Goal: Task Accomplishment & Management: Manage account settings

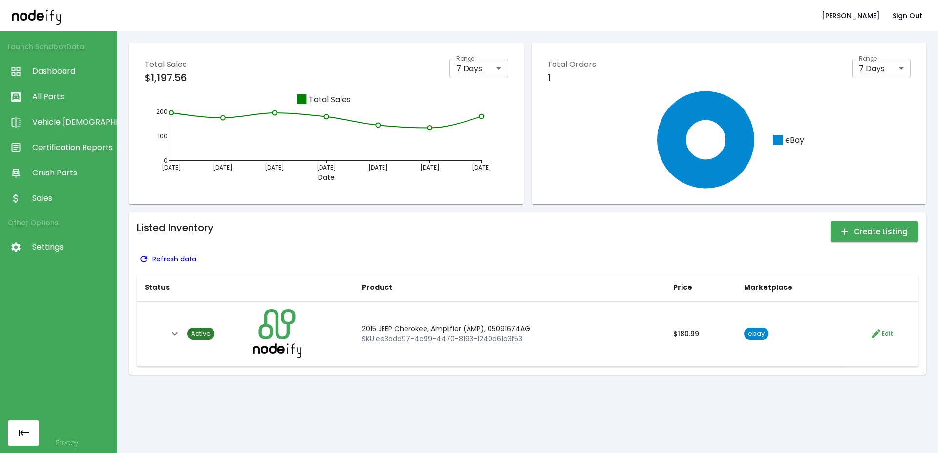
click at [174, 260] on p "Refresh data" at bounding box center [174, 259] width 44 height 10
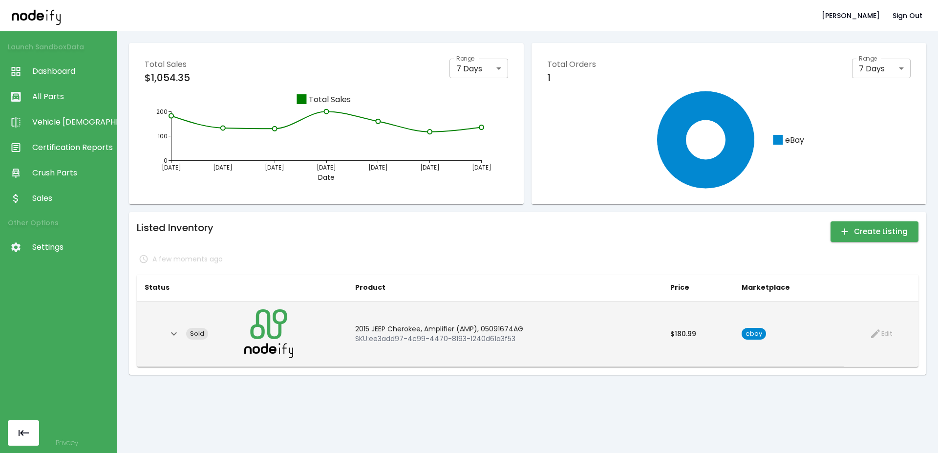
click at [170, 336] on icon "Expand" at bounding box center [174, 334] width 12 height 12
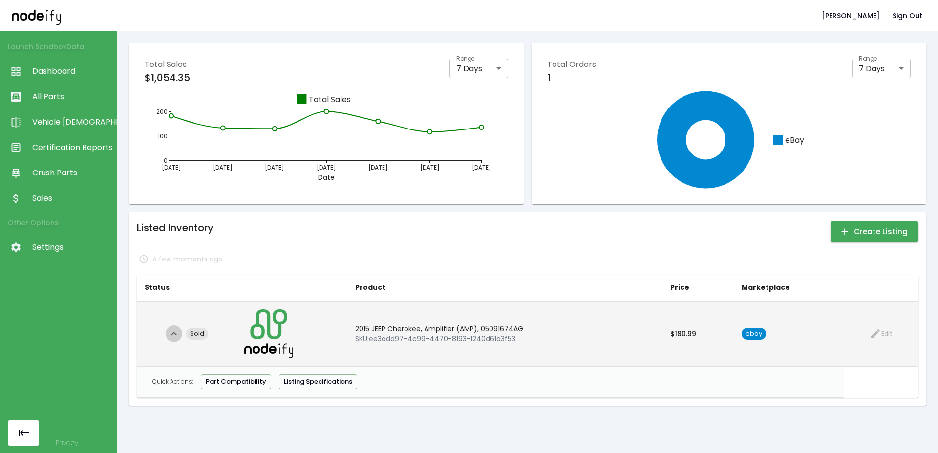
click at [170, 336] on icon "Collapse" at bounding box center [174, 334] width 12 height 12
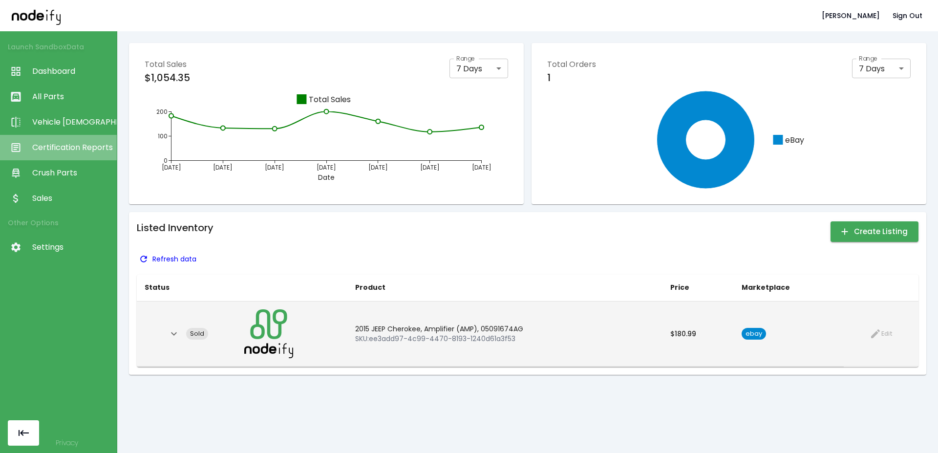
click at [91, 147] on span "Certification Reports" at bounding box center [72, 148] width 80 height 12
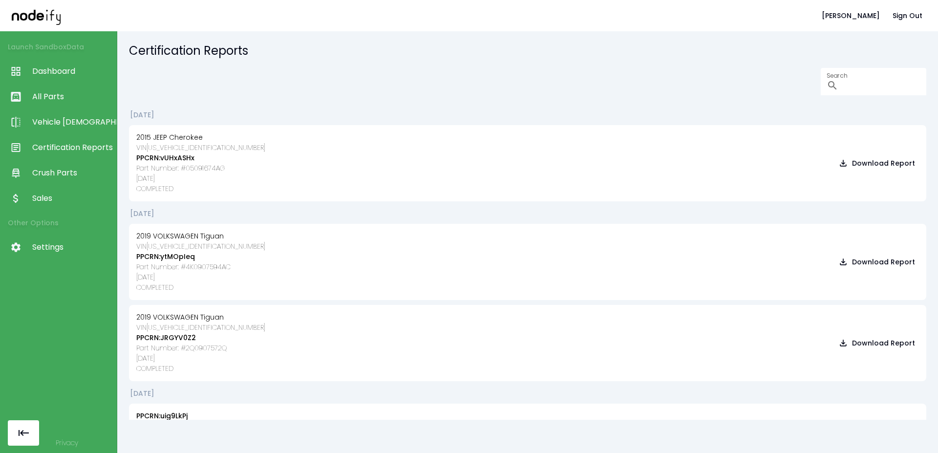
click at [82, 67] on span "Dashboard" at bounding box center [72, 71] width 80 height 12
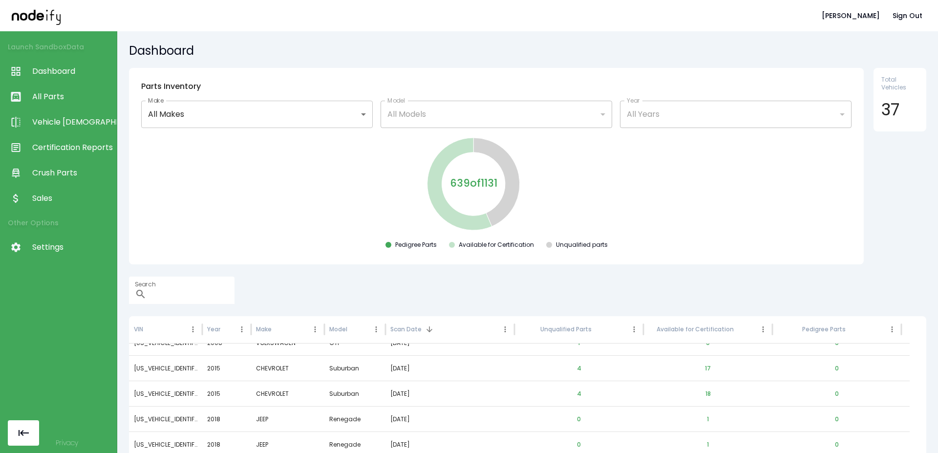
scroll to position [841, 0]
click at [702, 369] on button "17" at bounding box center [707, 368] width 21 height 23
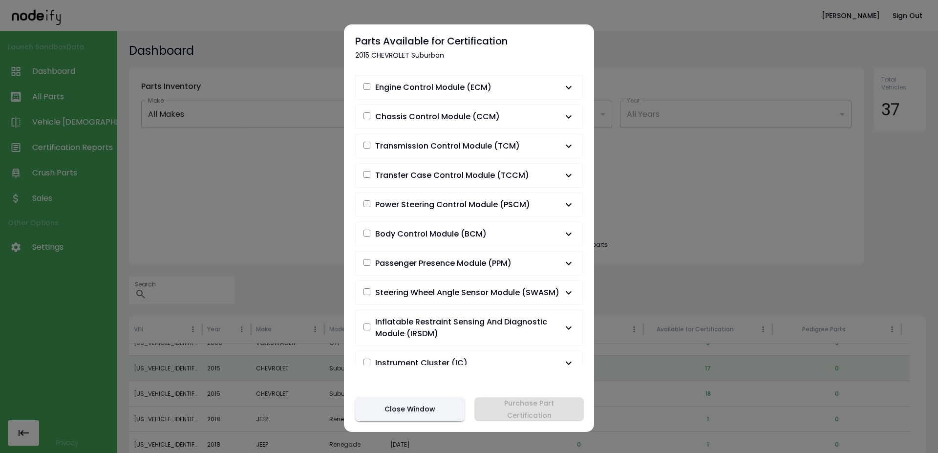
click at [473, 90] on span "Engine Control Module (ECM)" at bounding box center [433, 88] width 116 height 12
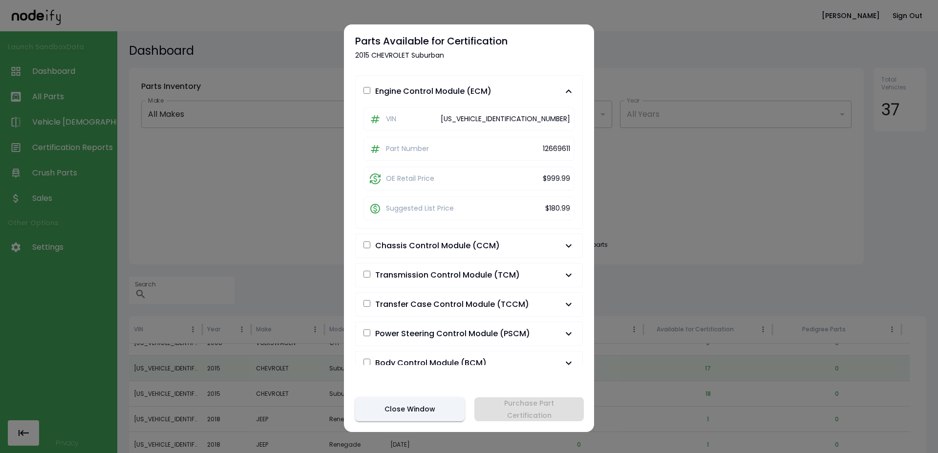
click at [385, 84] on button "Engine Control Module (ECM)" at bounding box center [469, 91] width 227 height 31
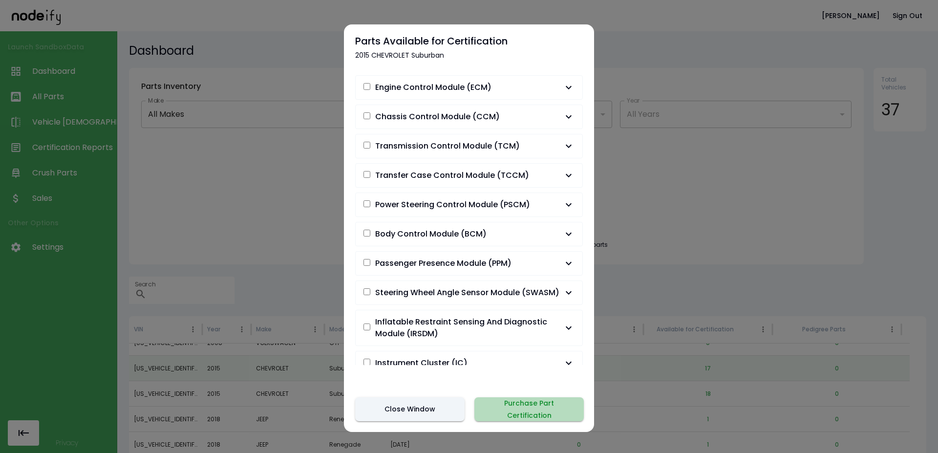
click at [545, 411] on button "Purchase Part Certification" at bounding box center [528, 409] width 109 height 24
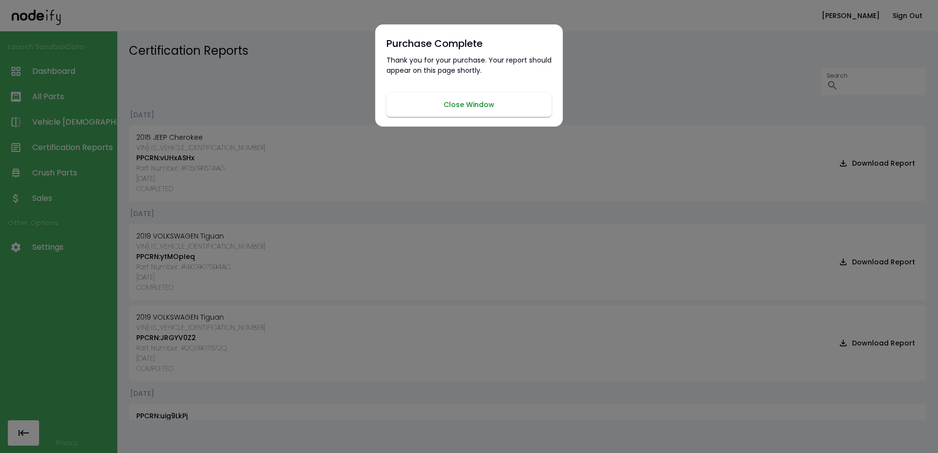
click at [434, 107] on button "Close Window" at bounding box center [468, 105] width 165 height 24
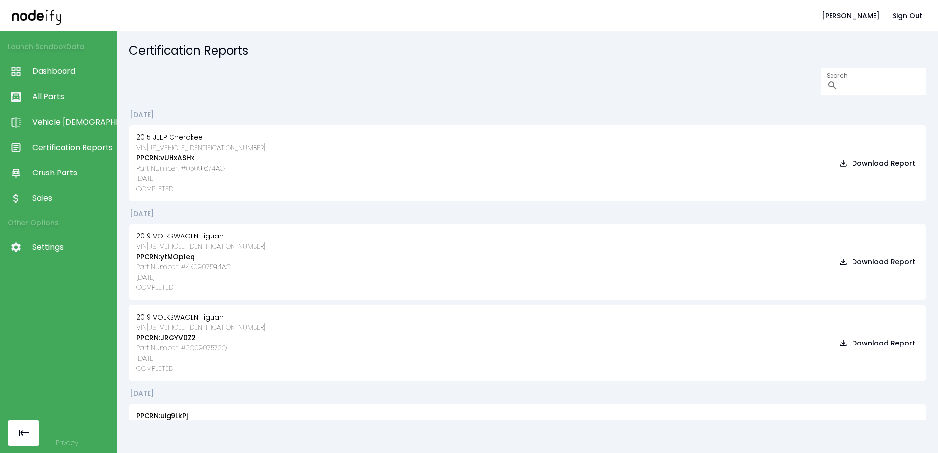
click at [367, 94] on div "Search ​" at bounding box center [527, 81] width 797 height 27
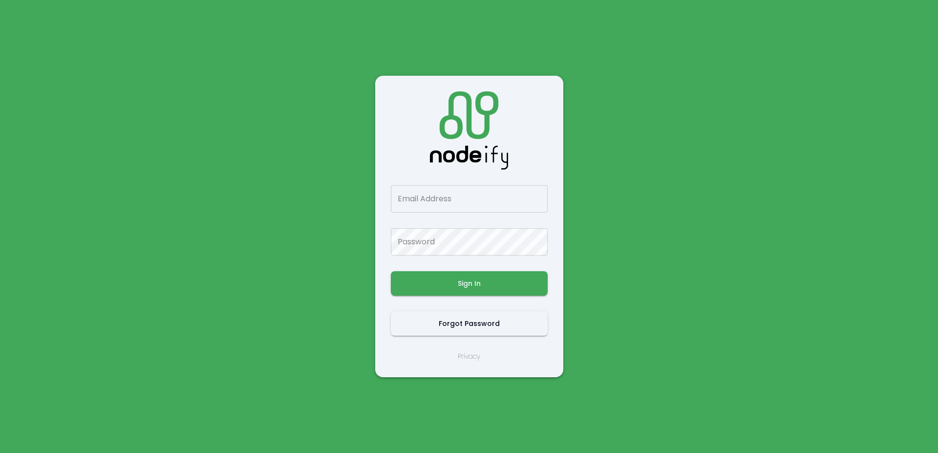
click at [238, 84] on main "Email Address Email Address Password Password Sign In Forgot Password Privacy" at bounding box center [469, 226] width 586 height 453
click at [417, 189] on input "Email Address" at bounding box center [469, 198] width 157 height 27
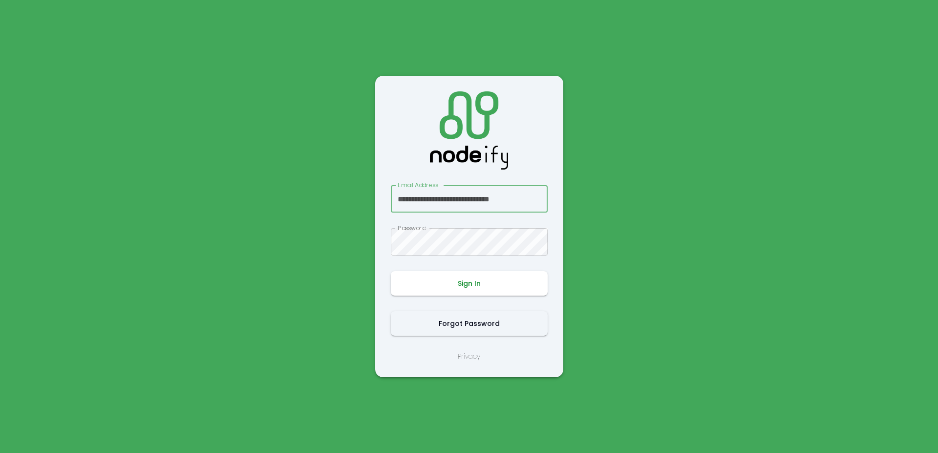
type input "**********"
click at [470, 283] on button "Sign In" at bounding box center [469, 283] width 157 height 24
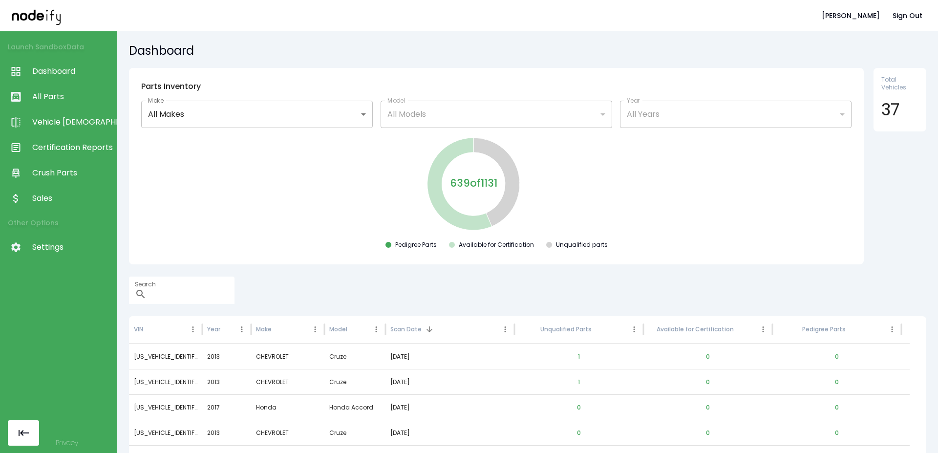
click at [58, 147] on span "Certification Reports" at bounding box center [72, 148] width 80 height 12
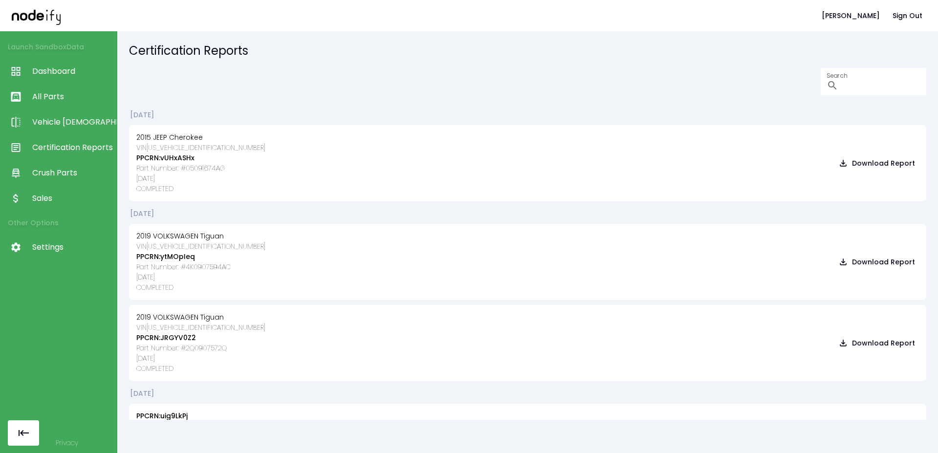
click at [249, 75] on div "Search ​" at bounding box center [527, 81] width 797 height 27
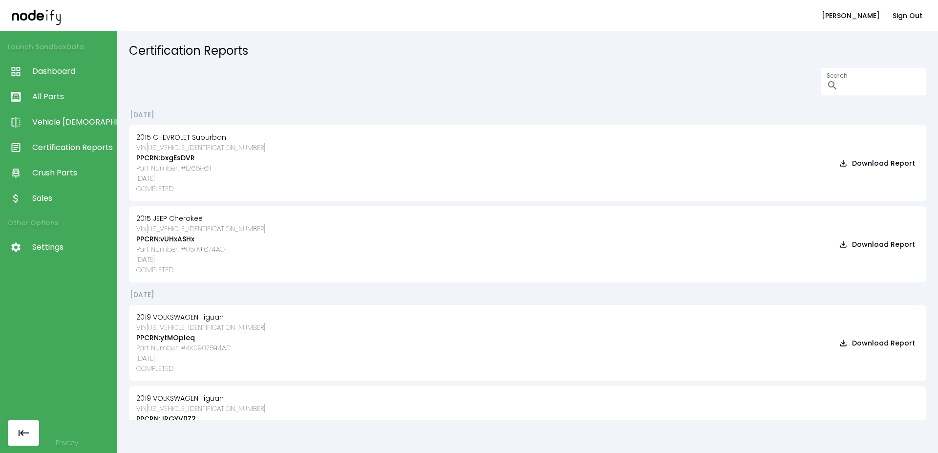
click at [40, 199] on span "Sales" at bounding box center [72, 198] width 80 height 12
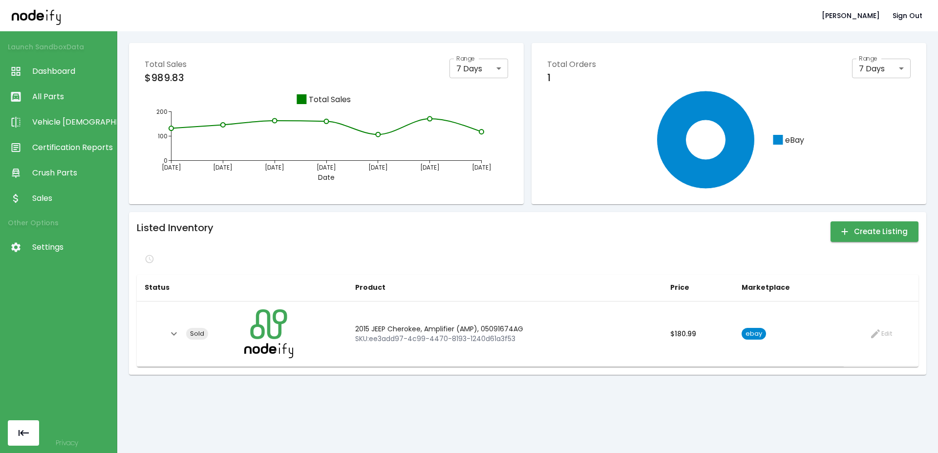
click at [80, 67] on span "Dashboard" at bounding box center [72, 71] width 80 height 12
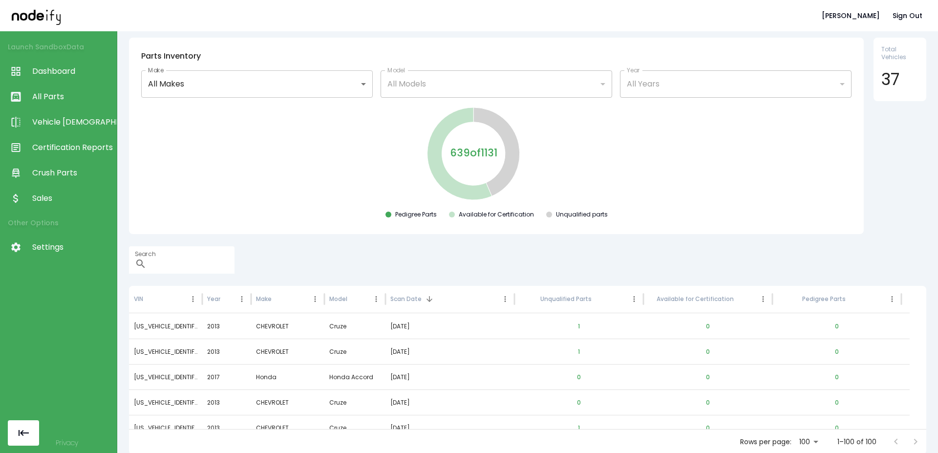
scroll to position [32, 0]
click at [75, 119] on span "Vehicle [DEMOGRAPHIC_DATA]" at bounding box center [72, 122] width 80 height 12
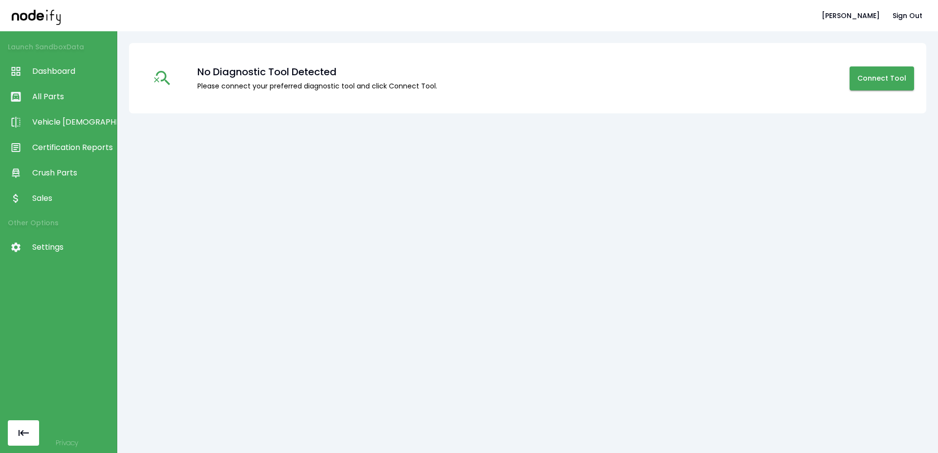
click at [70, 84] on link "All Parts" at bounding box center [58, 96] width 117 height 25
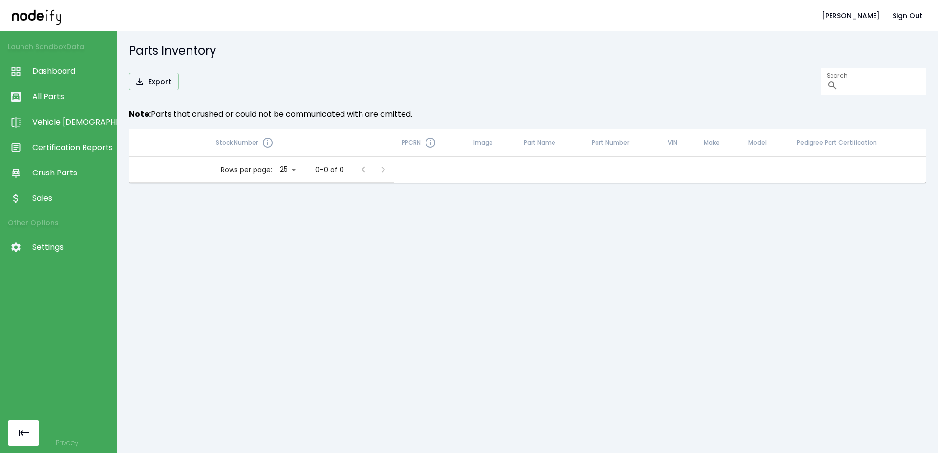
drag, startPoint x: 63, startPoint y: 144, endPoint x: 62, endPoint y: 159, distance: 15.2
click at [63, 144] on span "Certification Reports" at bounding box center [72, 148] width 80 height 12
click at [61, 181] on link "Crush Parts" at bounding box center [58, 172] width 117 height 25
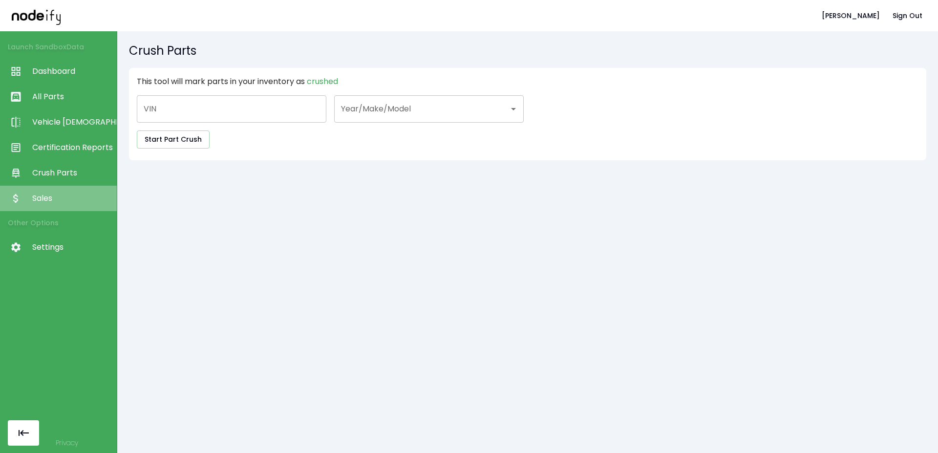
click at [59, 203] on span "Sales" at bounding box center [72, 198] width 80 height 12
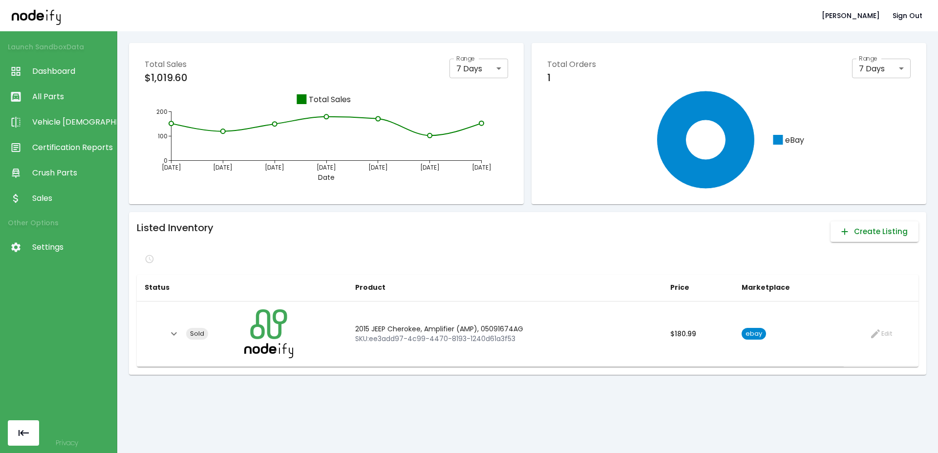
click at [870, 236] on button "Create Listing" at bounding box center [874, 231] width 88 height 21
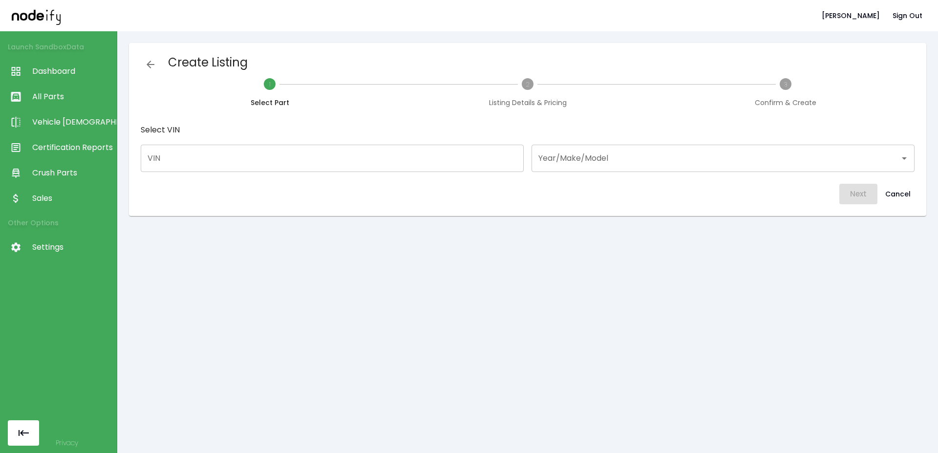
drag, startPoint x: 302, startPoint y: 156, endPoint x: 591, endPoint y: 169, distance: 289.4
click at [304, 157] on input "VIN" at bounding box center [332, 158] width 383 height 27
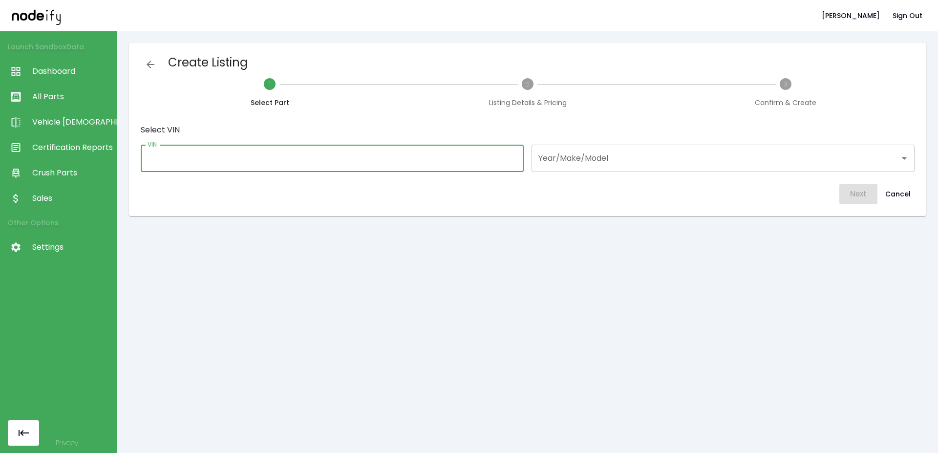
click at [608, 168] on div "Year/Make/Model" at bounding box center [722, 158] width 383 height 27
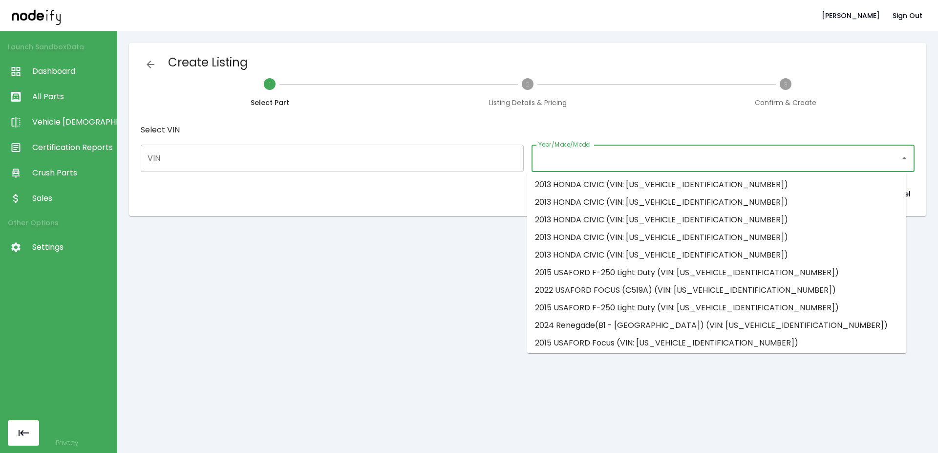
scroll to position [270, 0]
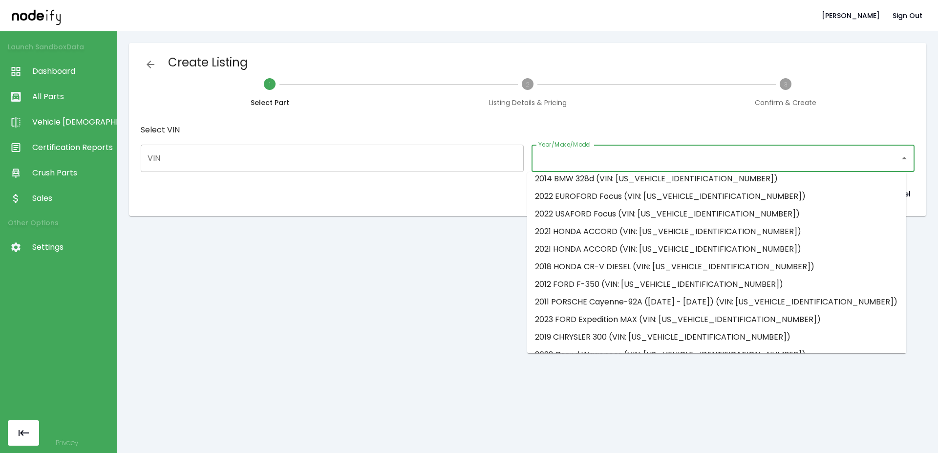
click at [592, 304] on li "2011 PORSCHE Cayenne-92A ([DATE] - [DATE]) (VIN: [US_VEHICLE_IDENTIFICATION_NUM…" at bounding box center [716, 302] width 379 height 18
type input "**********"
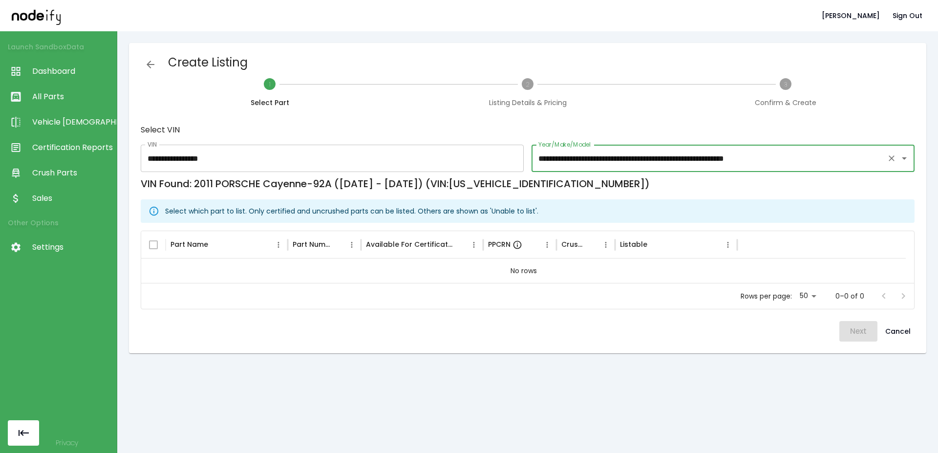
click at [621, 150] on input "**********" at bounding box center [709, 158] width 347 height 19
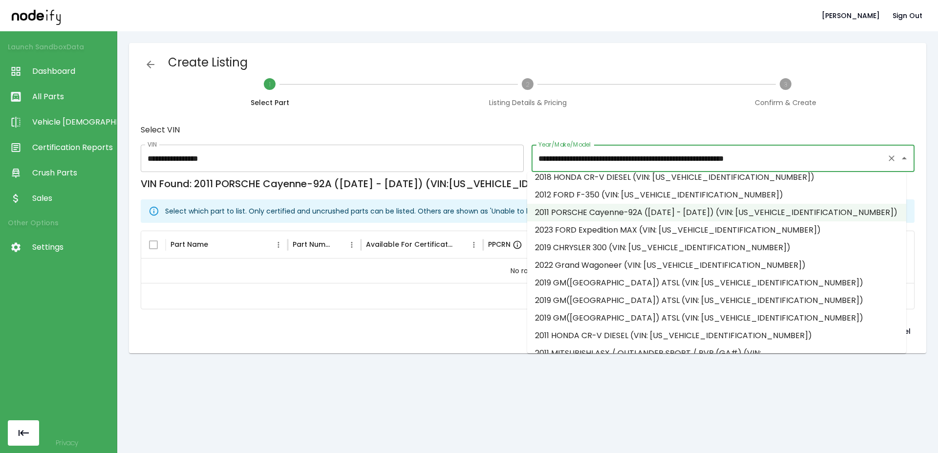
scroll to position [362, 0]
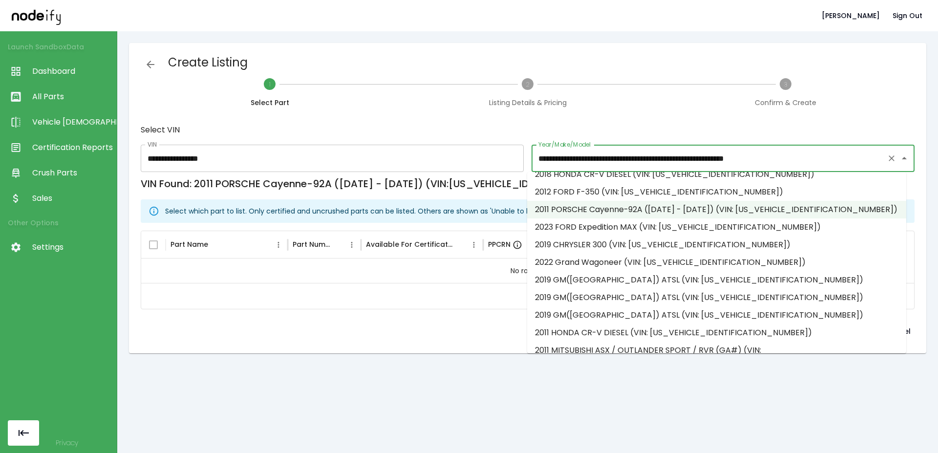
click at [594, 309] on li "2019 GM([GEOGRAPHIC_DATA]) ATSL (VIN: [US_VEHICLE_IDENTIFICATION_NUMBER])" at bounding box center [716, 315] width 379 height 18
type input "**********"
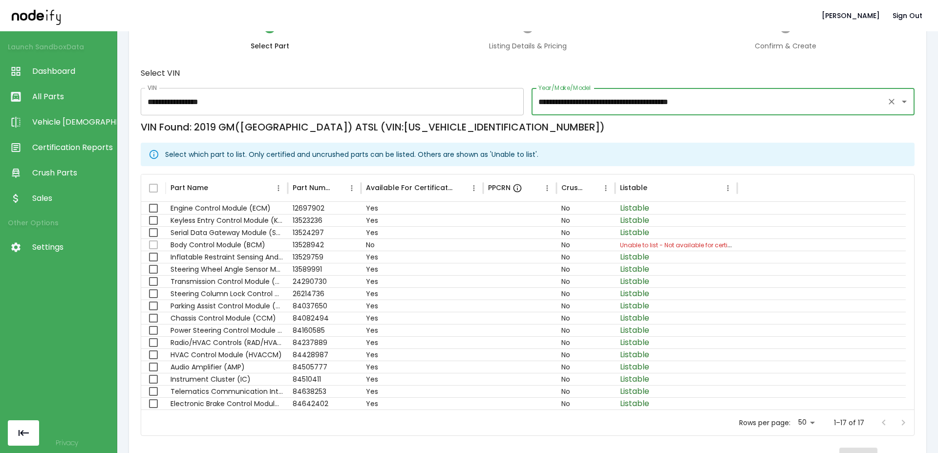
scroll to position [59, 0]
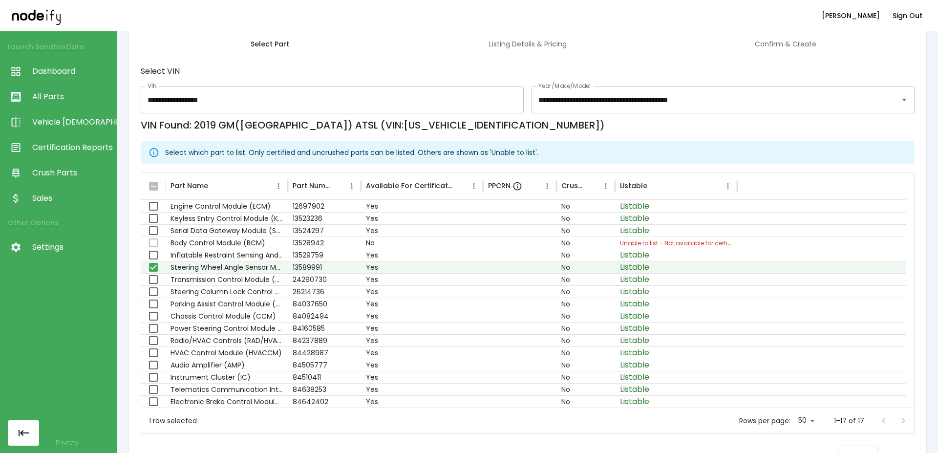
click at [850, 446] on button "Next" at bounding box center [858, 455] width 38 height 21
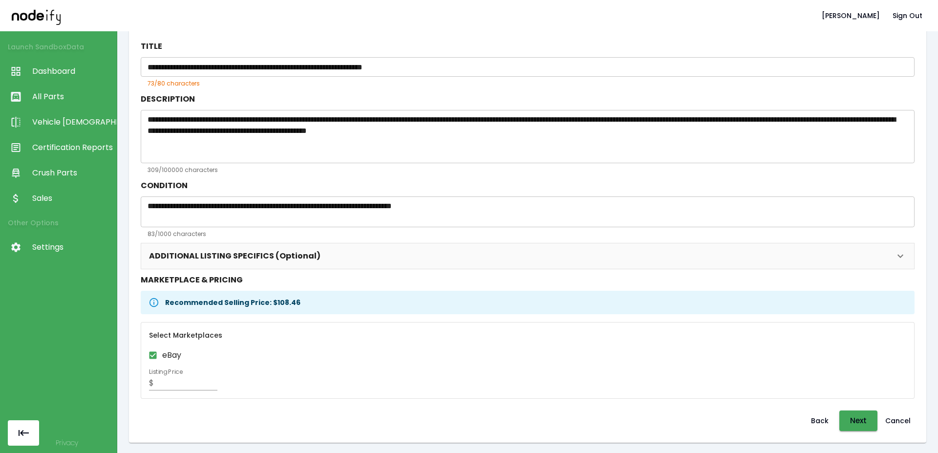
scroll to position [85, 0]
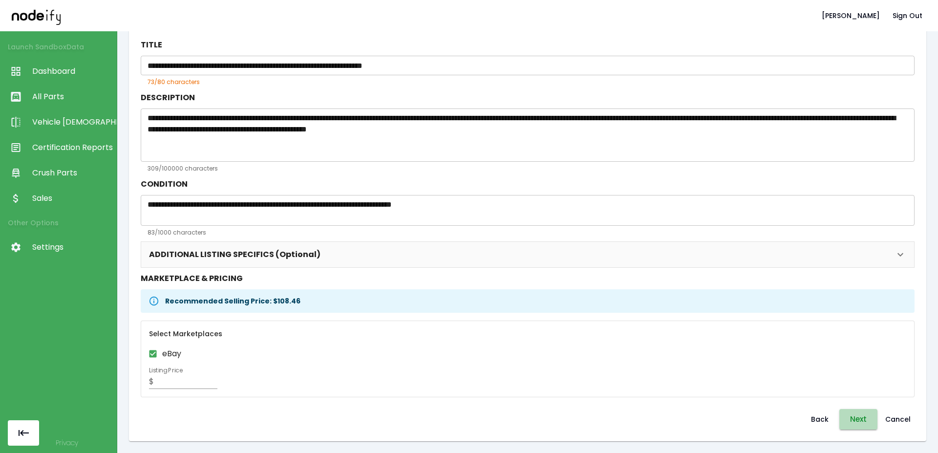
click at [839, 420] on button "Next" at bounding box center [858, 419] width 38 height 21
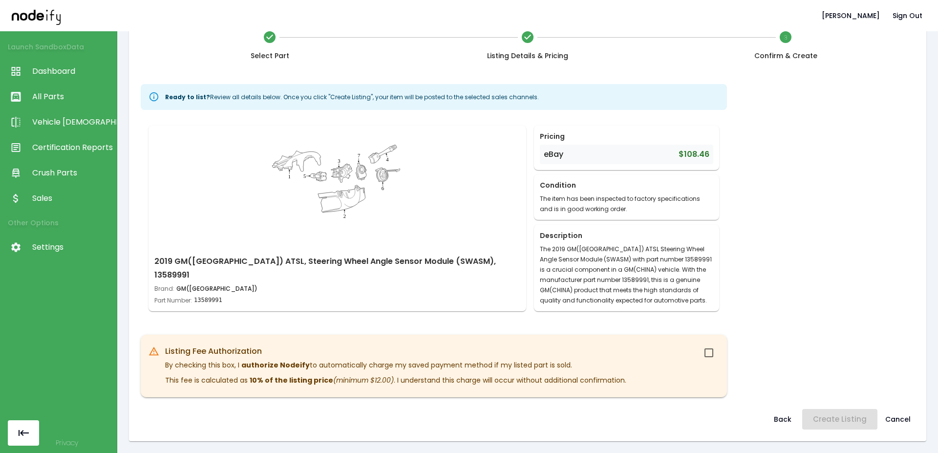
click at [697, 355] on div at bounding box center [707, 352] width 32 height 21
click at [831, 416] on button "Create Listing" at bounding box center [839, 419] width 75 height 21
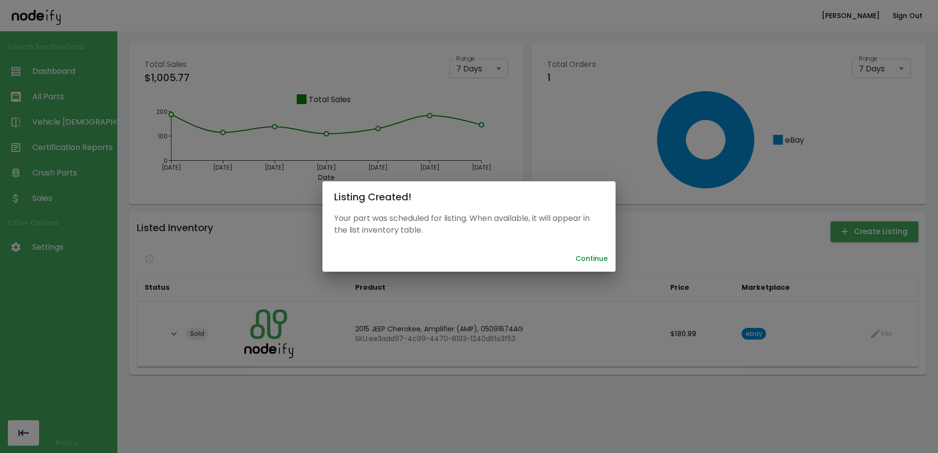
click at [595, 259] on button "Continue" at bounding box center [591, 259] width 40 height 18
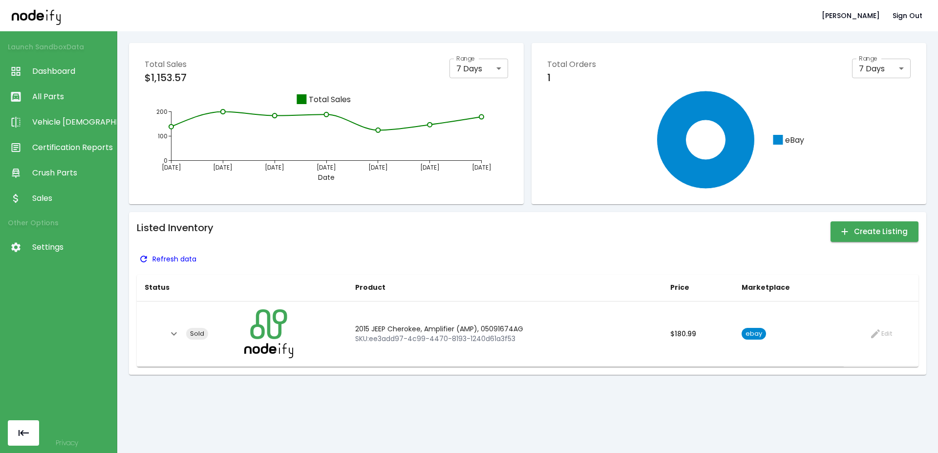
click at [168, 261] on p "Refresh data" at bounding box center [174, 259] width 44 height 10
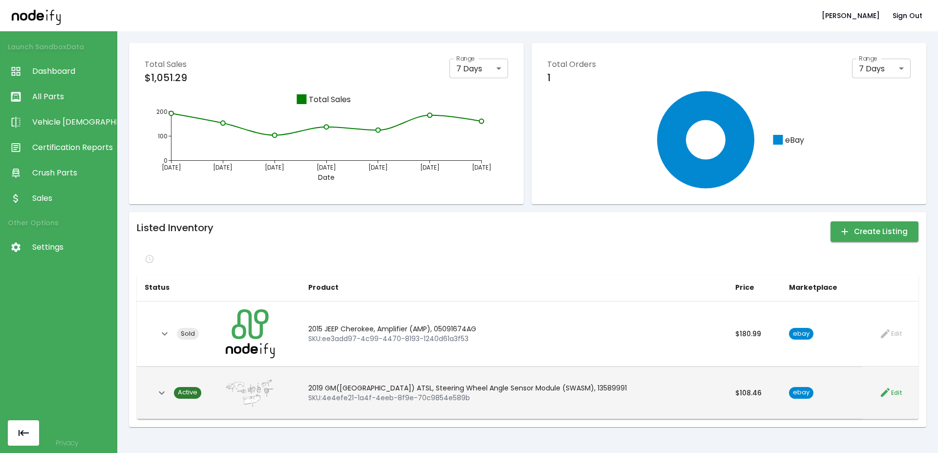
click at [199, 393] on span "Active" at bounding box center [187, 392] width 27 height 9
